Goal: Obtain resource: Obtain resource

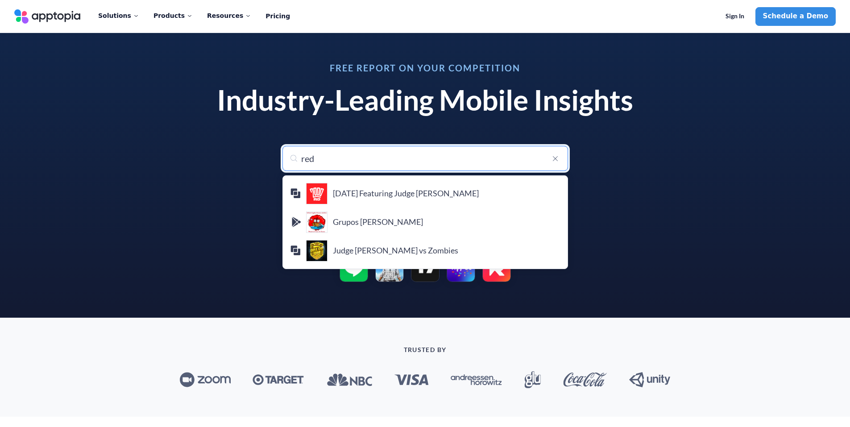
type input "[PERSON_NAME]"
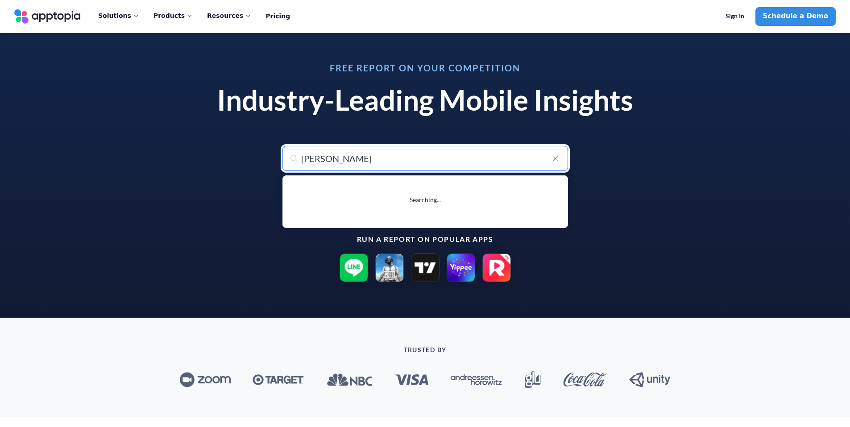
type input "reddit"
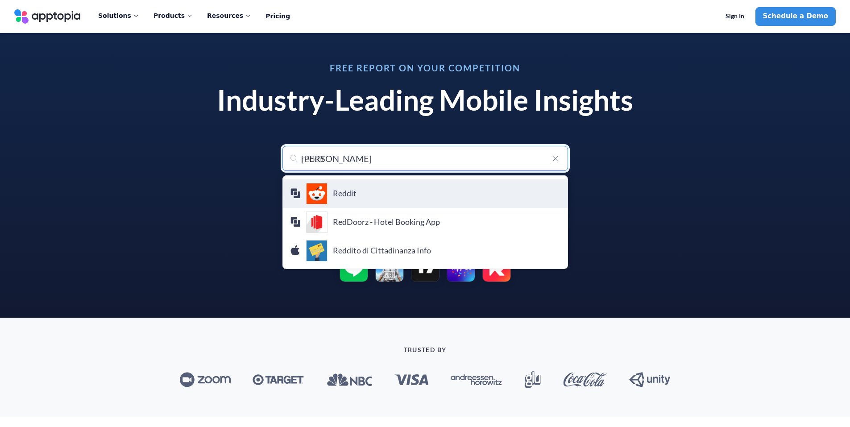
click at [368, 188] on div "Reddit reddit" at bounding box center [425, 193] width 270 height 21
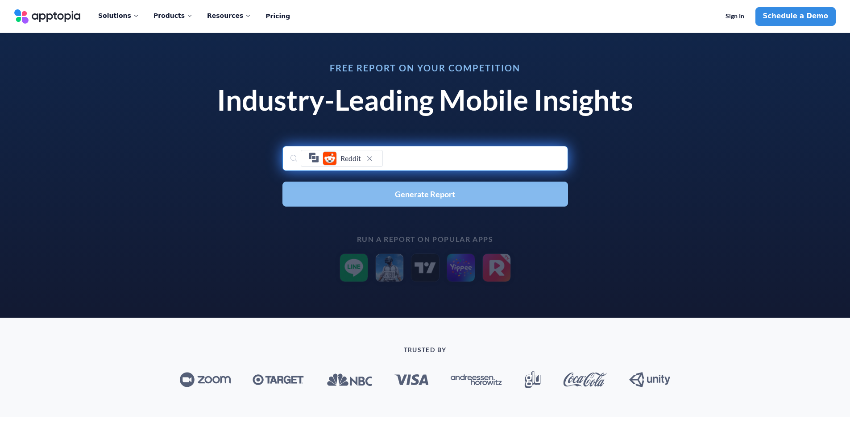
click at [380, 194] on button "Generate Report" at bounding box center [425, 194] width 286 height 25
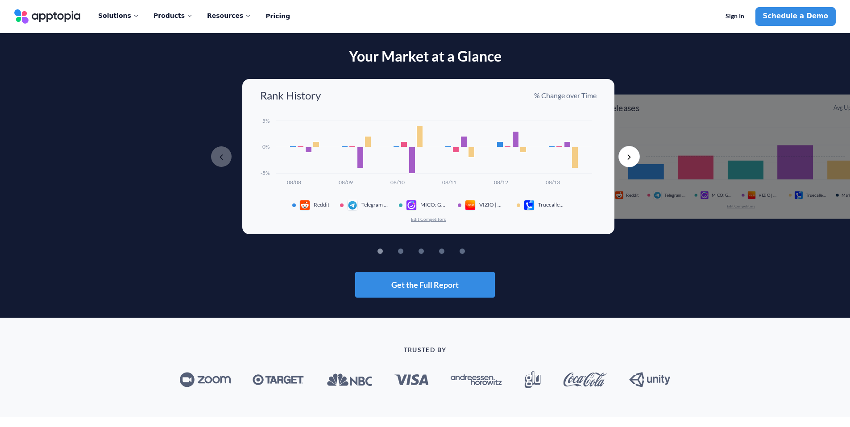
click at [628, 156] on button "Next" at bounding box center [629, 156] width 21 height 21
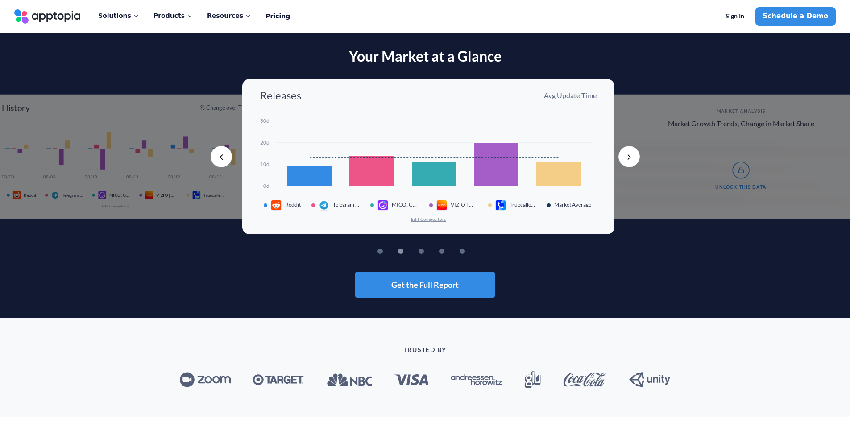
click at [625, 155] on button "Next" at bounding box center [629, 156] width 21 height 21
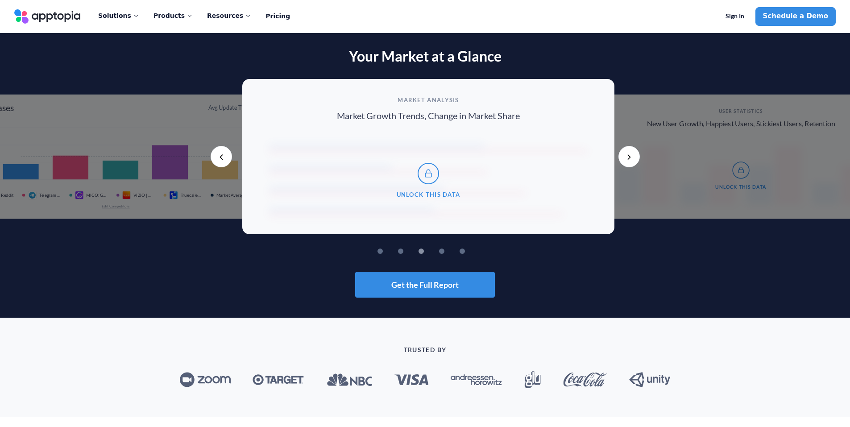
click at [625, 155] on button "Next" at bounding box center [629, 156] width 21 height 21
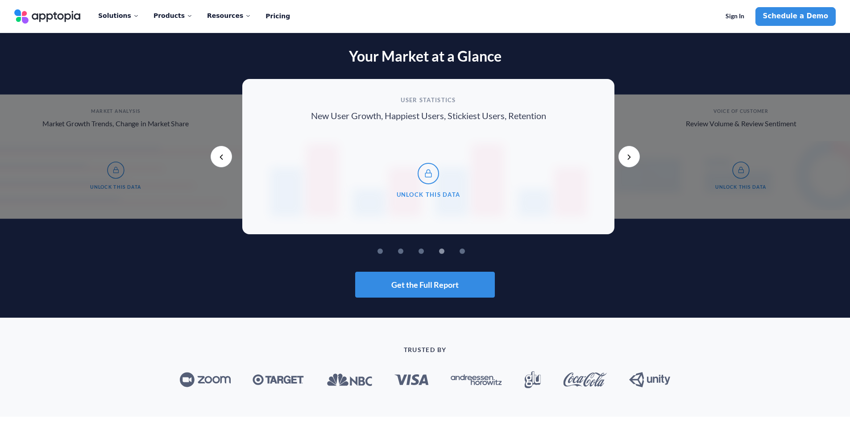
click at [625, 155] on button "Next" at bounding box center [629, 156] width 21 height 21
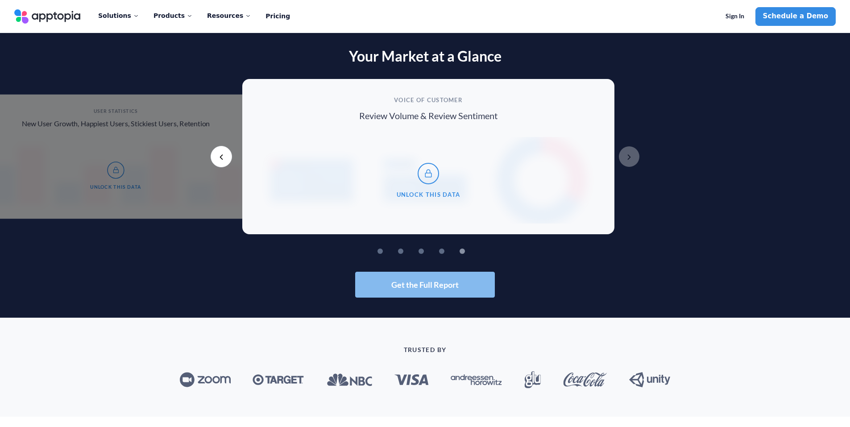
click at [439, 277] on button "Get the Full Report" at bounding box center [425, 285] width 140 height 26
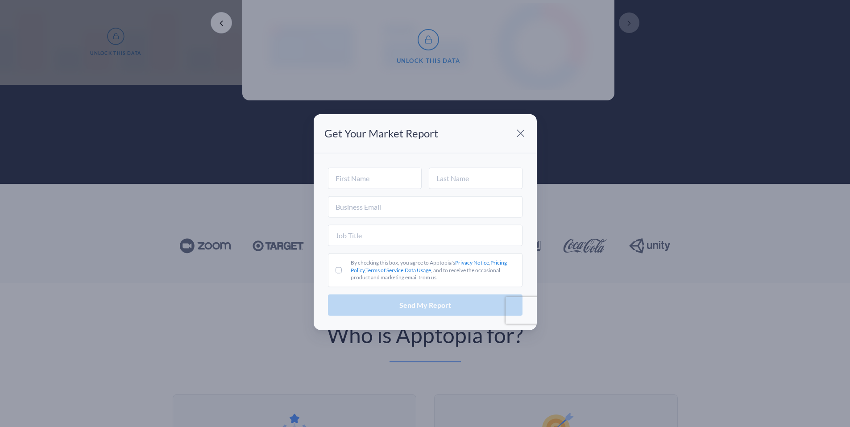
scroll to position [89, 0]
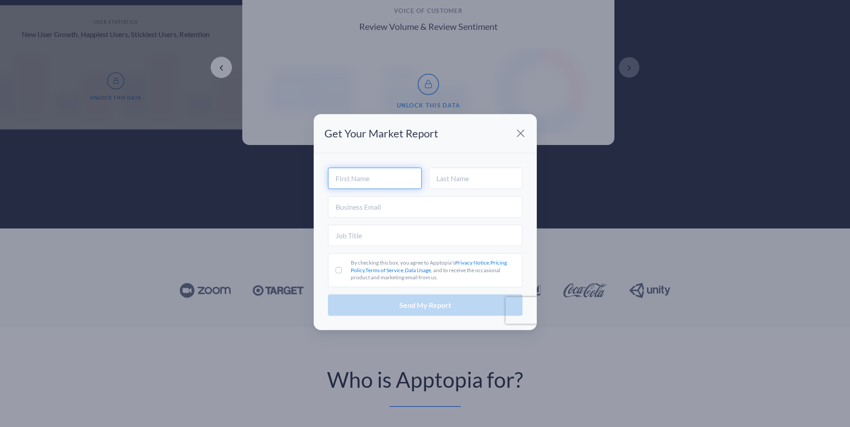
click at [381, 187] on input "text" at bounding box center [375, 177] width 94 height 21
type input "[PERSON_NAME]"
type input "Shuter"
click at [394, 208] on input "text" at bounding box center [425, 206] width 195 height 21
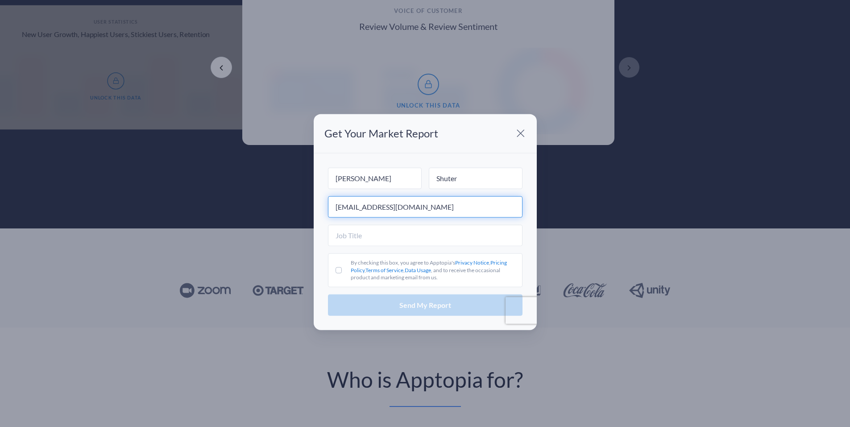
type input "[EMAIL_ADDRESS][DOMAIN_NAME]"
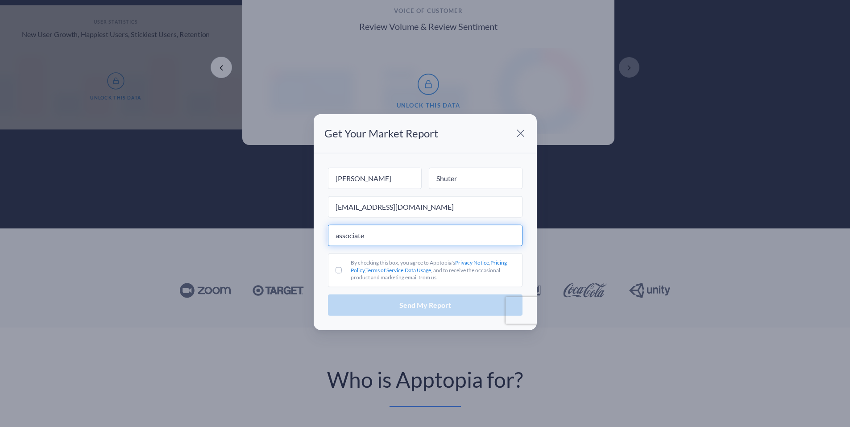
type input "associate"
click at [334, 271] on label "By checking this box, you agree to Apptopia's Privacy Notice , Pricing Policy ,…" at bounding box center [425, 270] width 195 height 34
click at [336, 271] on input "By checking this box, you agree to Apptopia's Privacy Notice , Pricing Policy ,…" at bounding box center [339, 270] width 6 height 6
checkbox input "true"
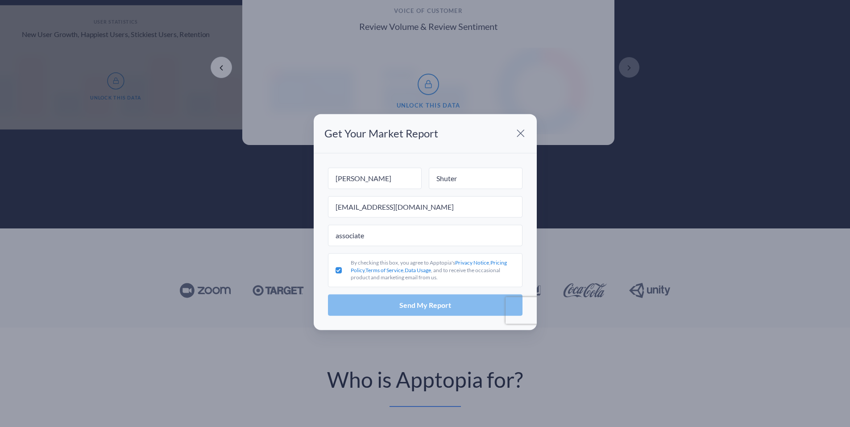
click at [385, 299] on button "Send My Report" at bounding box center [425, 305] width 195 height 21
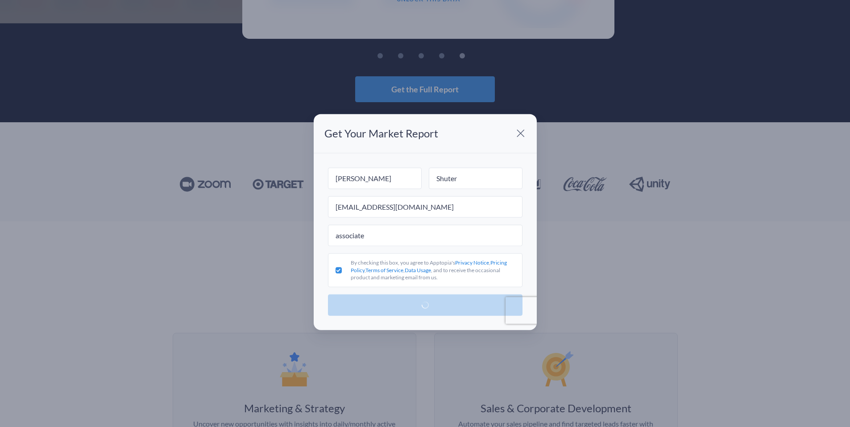
scroll to position [179, 0]
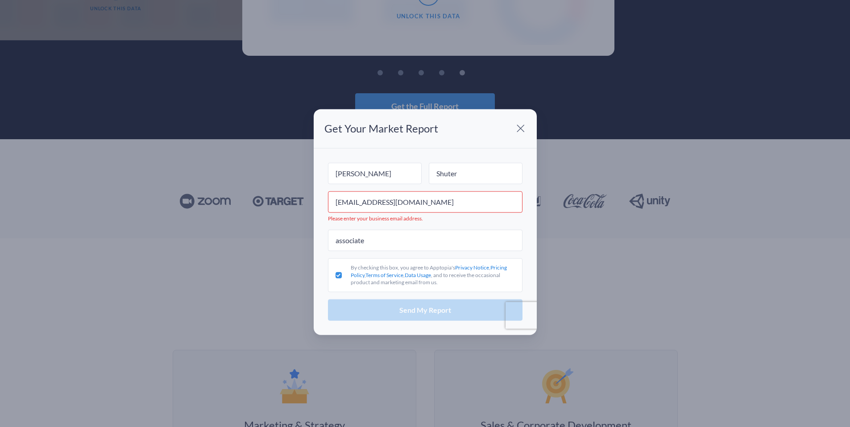
click at [520, 128] on span at bounding box center [521, 129] width 18 height 18
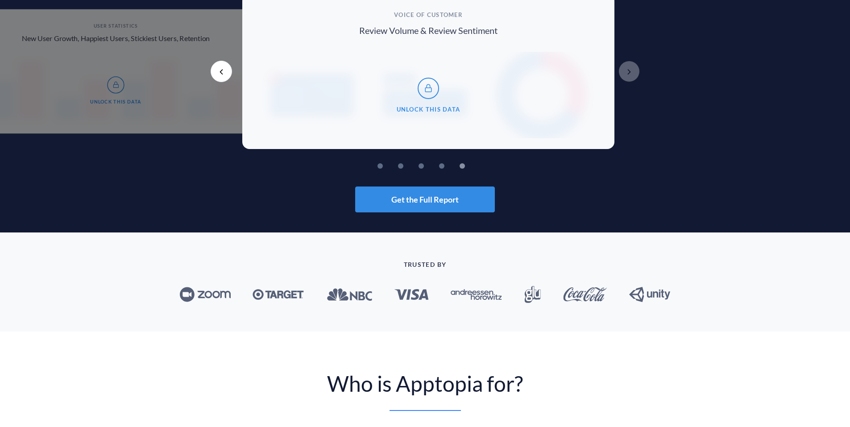
scroll to position [0, 0]
